Goal: Find specific page/section: Find specific page/section

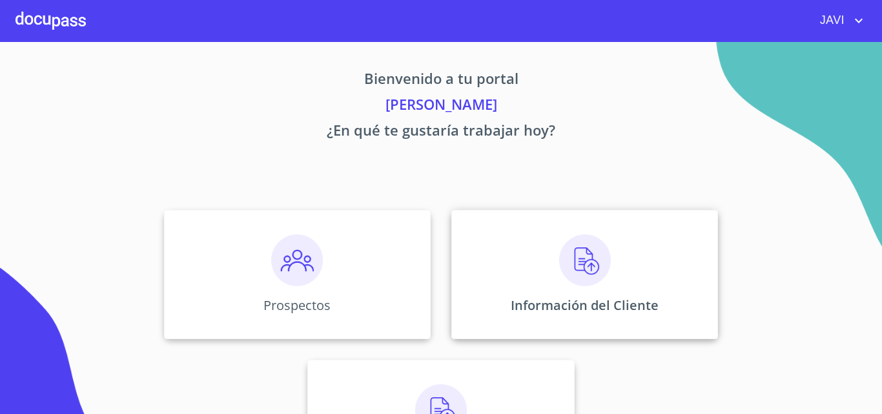
click at [587, 263] on img at bounding box center [585, 260] width 52 height 52
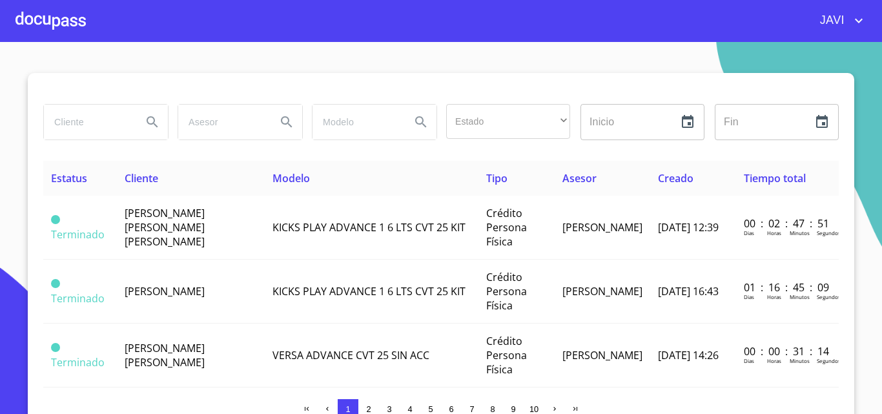
click at [63, 126] on input "search" at bounding box center [88, 122] width 88 height 35
type input "abiam"
click at [149, 121] on icon "Search" at bounding box center [152, 121] width 15 height 15
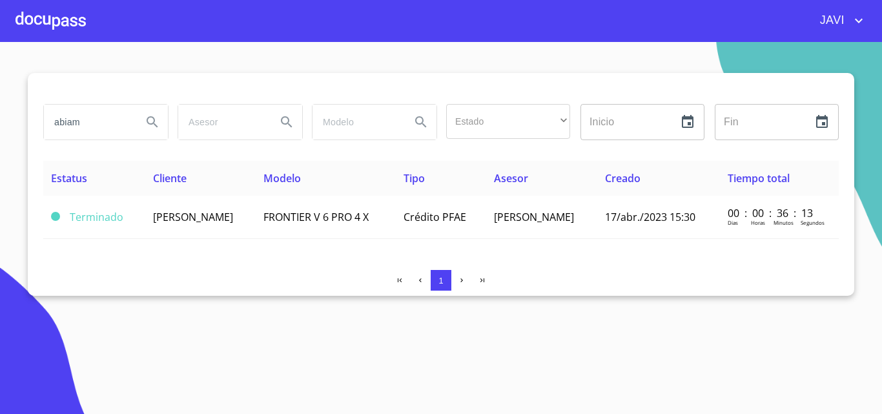
click at [860, 21] on icon "account of current user" at bounding box center [859, 21] width 8 height 5
click at [845, 32] on li "Salir" at bounding box center [846, 26] width 42 height 23
